Goal: Contribute content: Add original content to the website for others to see

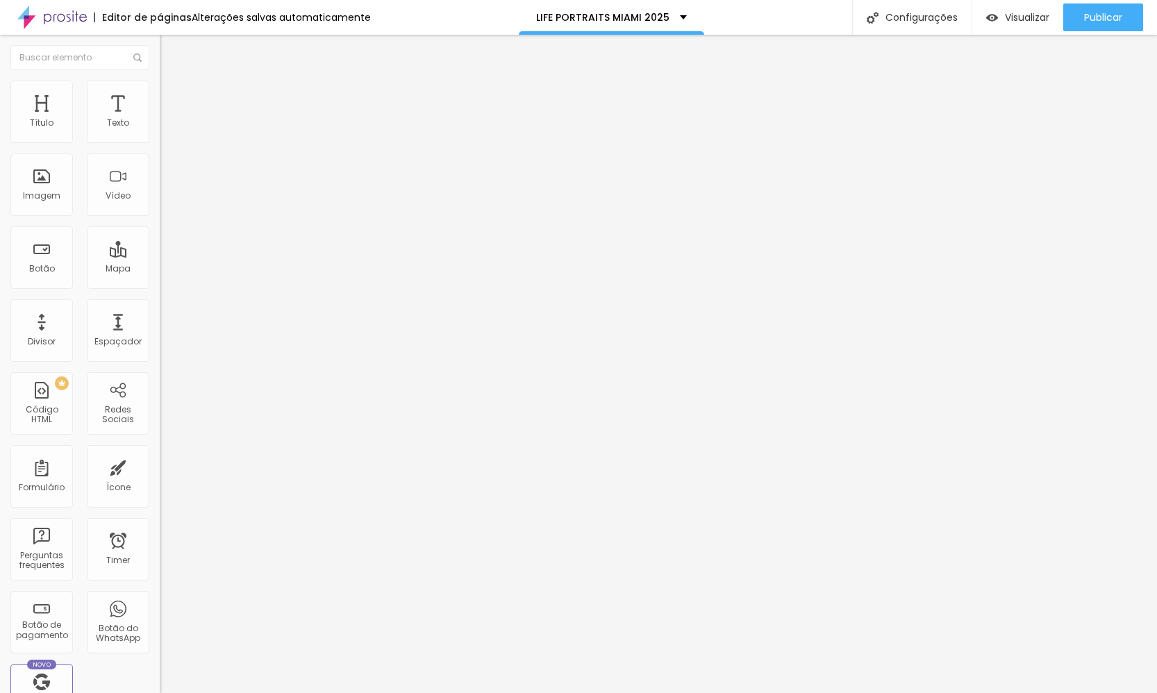
click at [235, 117] on img at bounding box center [239, 112] width 8 height 8
click at [160, 119] on span "Trocar imagem" at bounding box center [198, 114] width 76 height 12
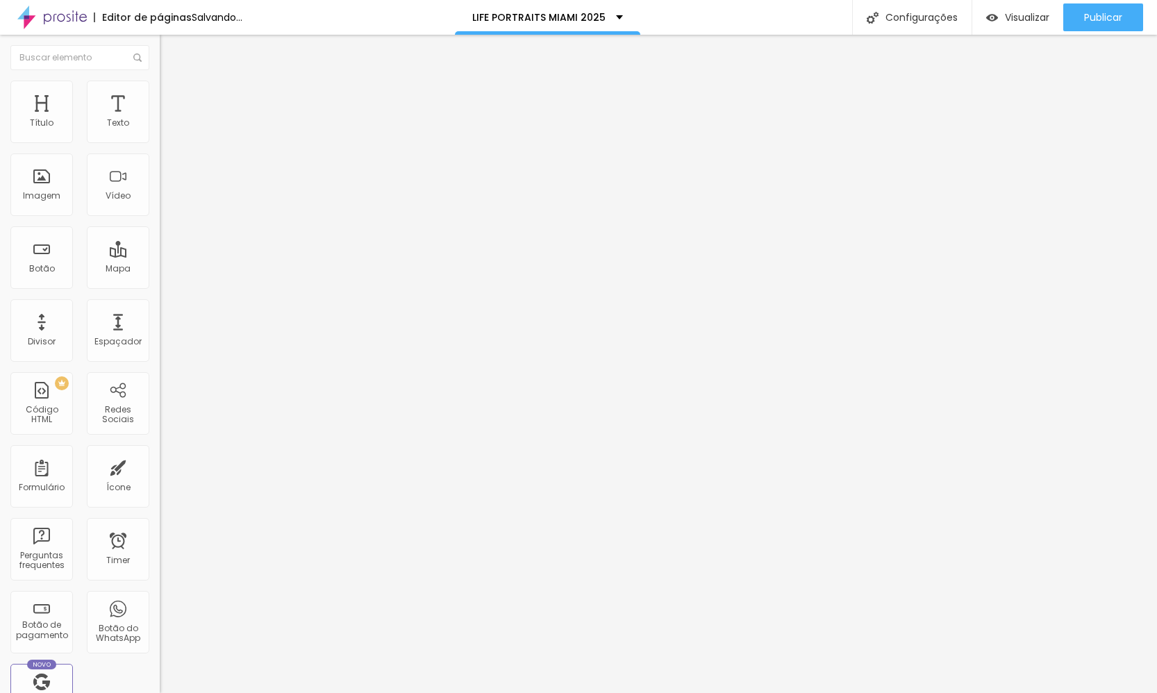
click at [160, 119] on span "Trocar imagem" at bounding box center [198, 114] width 76 height 12
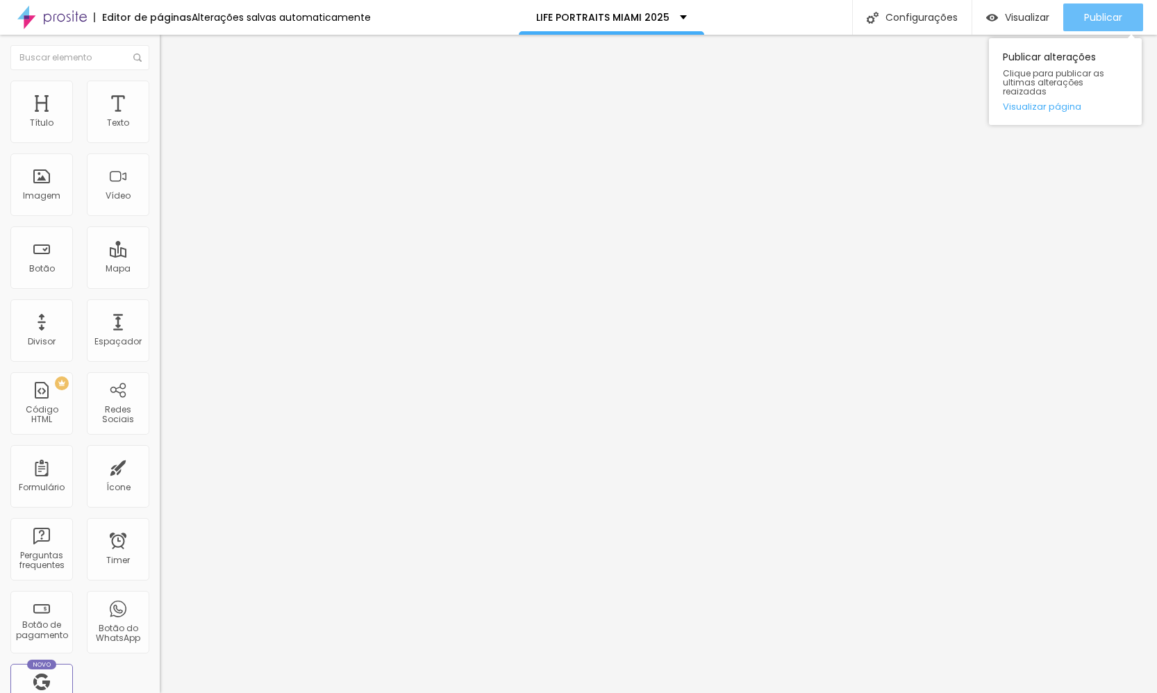
click at [1092, 20] on span "Publicar" at bounding box center [1103, 17] width 38 height 11
click at [1105, 18] on span "Publicar" at bounding box center [1103, 17] width 38 height 11
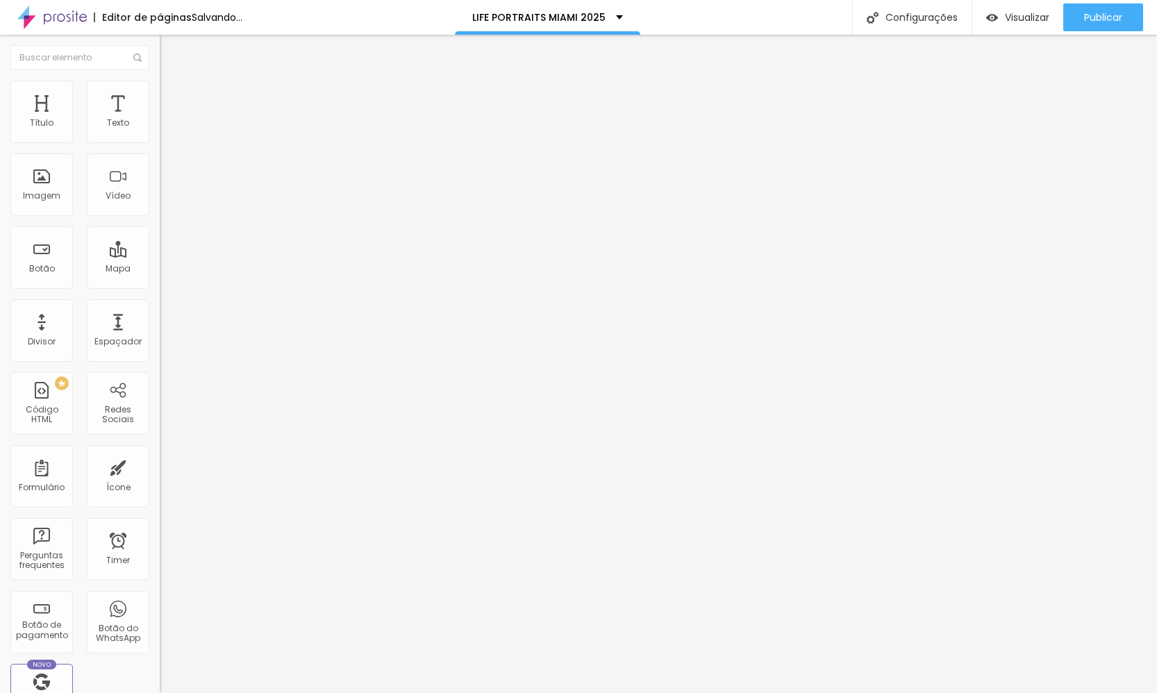
click at [160, 119] on span "Trocar imagem" at bounding box center [198, 114] width 76 height 12
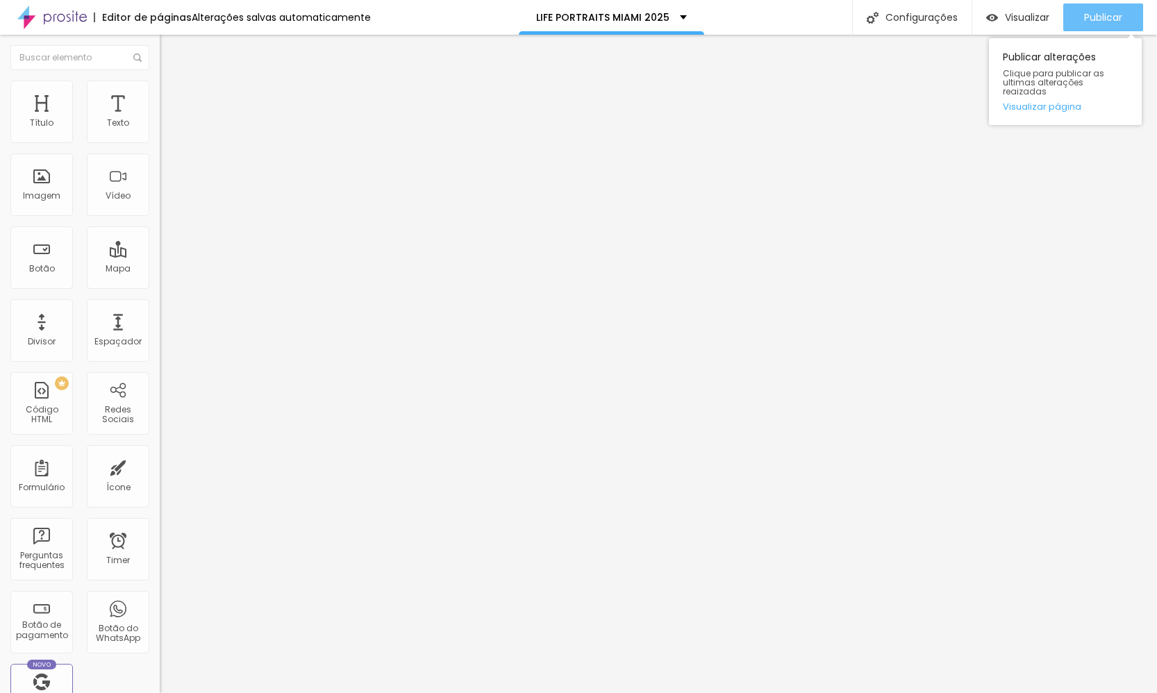
click at [1101, 16] on span "Publicar" at bounding box center [1103, 17] width 38 height 11
